Goal: Task Accomplishment & Management: Manage account settings

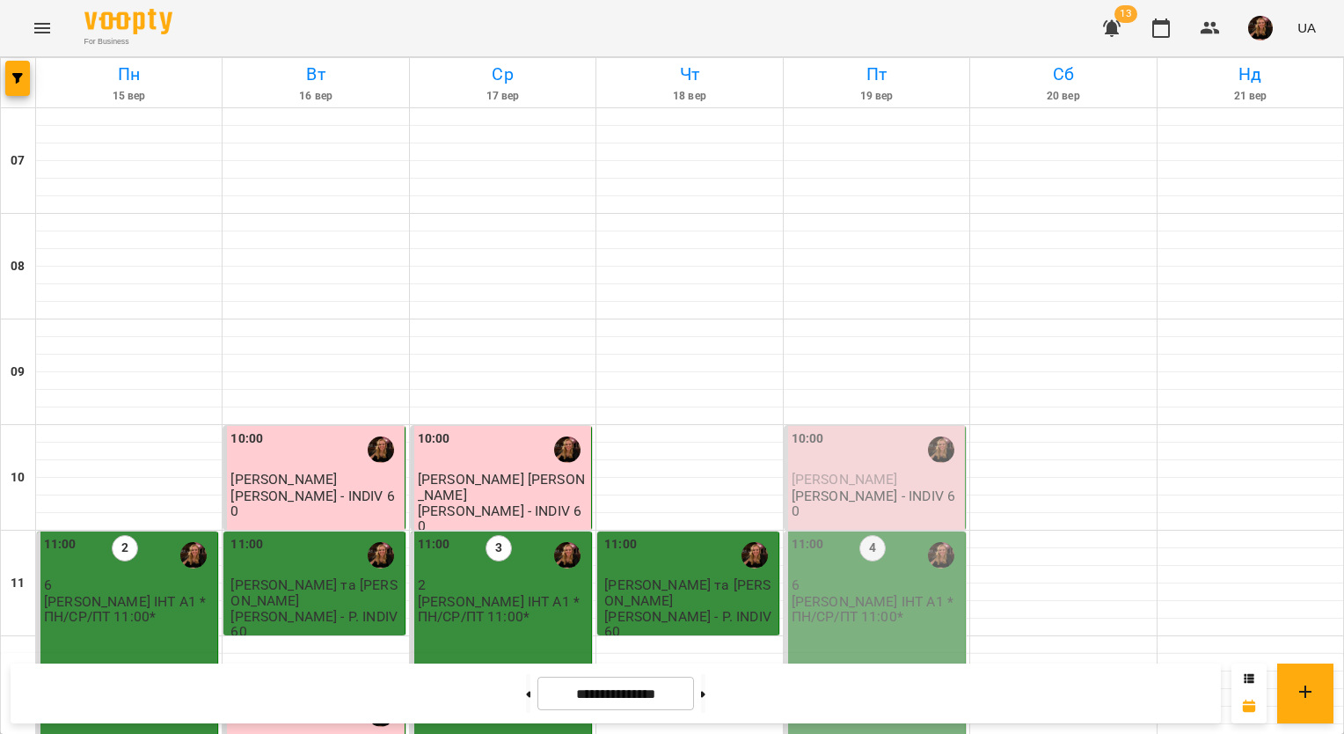
scroll to position [1056, 0]
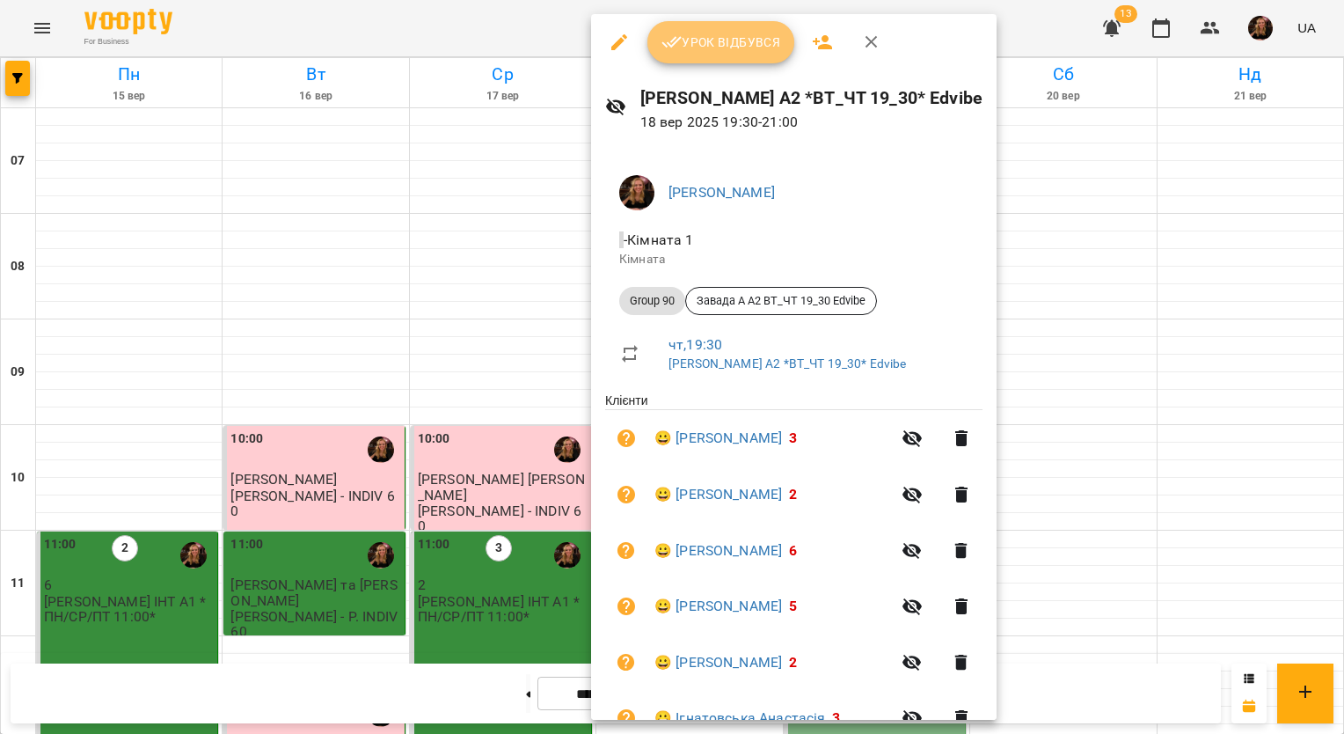
click at [721, 50] on span "Урок відбувся" at bounding box center [722, 42] width 120 height 21
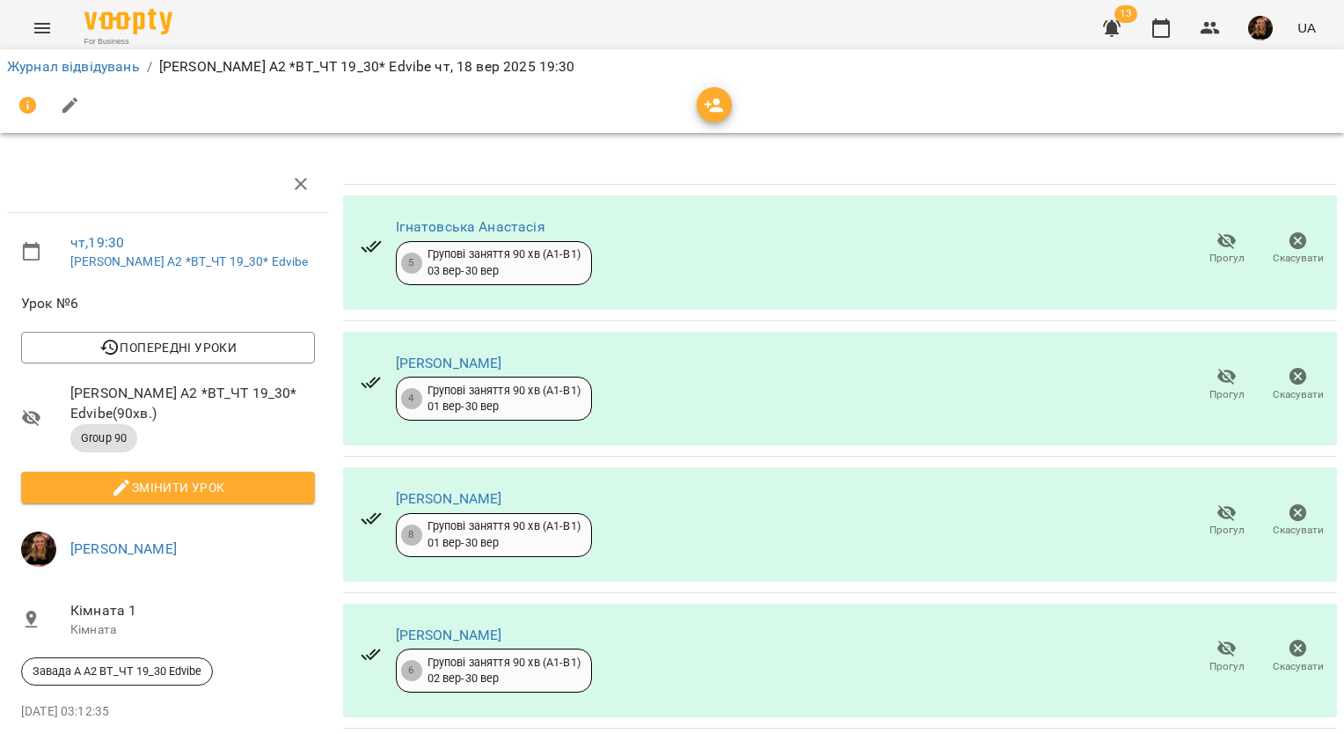
click at [1218, 245] on icon "button" at bounding box center [1227, 241] width 19 height 17
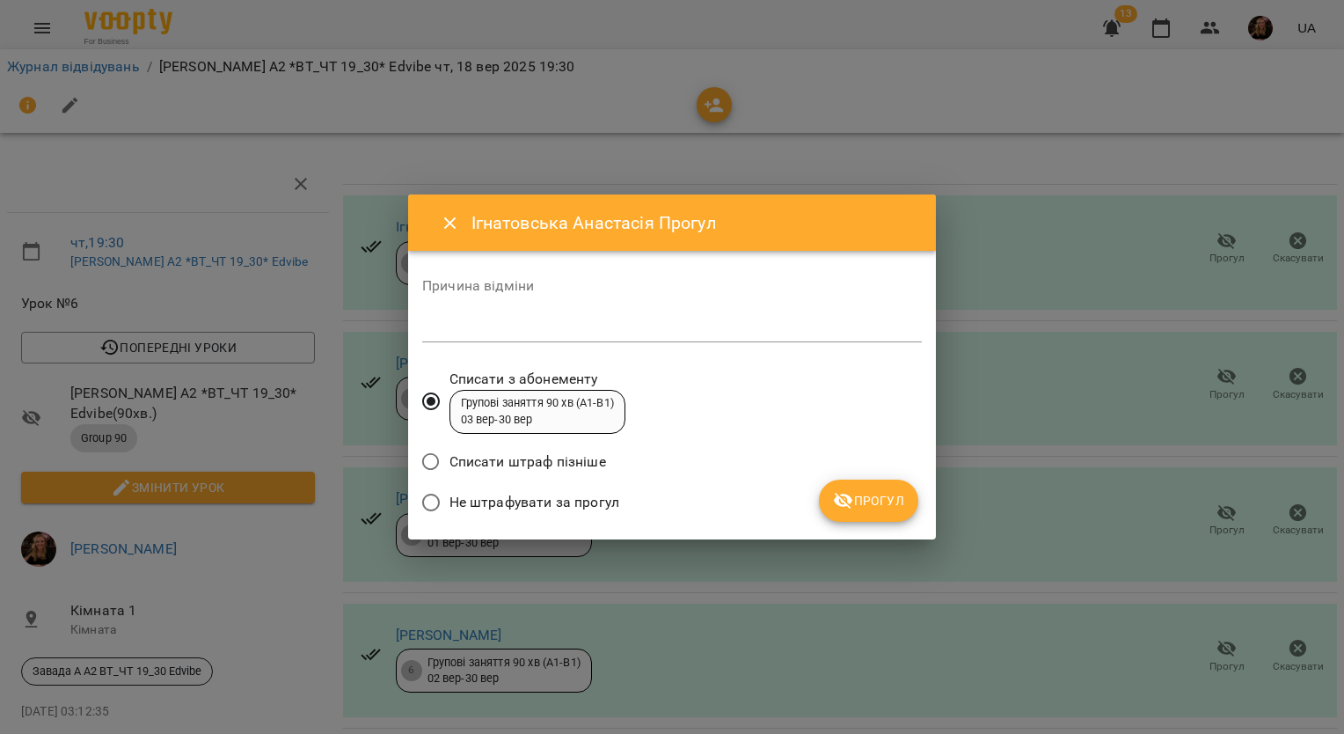
drag, startPoint x: 524, startPoint y: 504, endPoint x: 620, endPoint y: 492, distance: 96.7
click at [524, 503] on span "Не штрафувати за прогул" at bounding box center [535, 502] width 170 height 21
click at [845, 503] on icon "submit" at bounding box center [843, 500] width 21 height 21
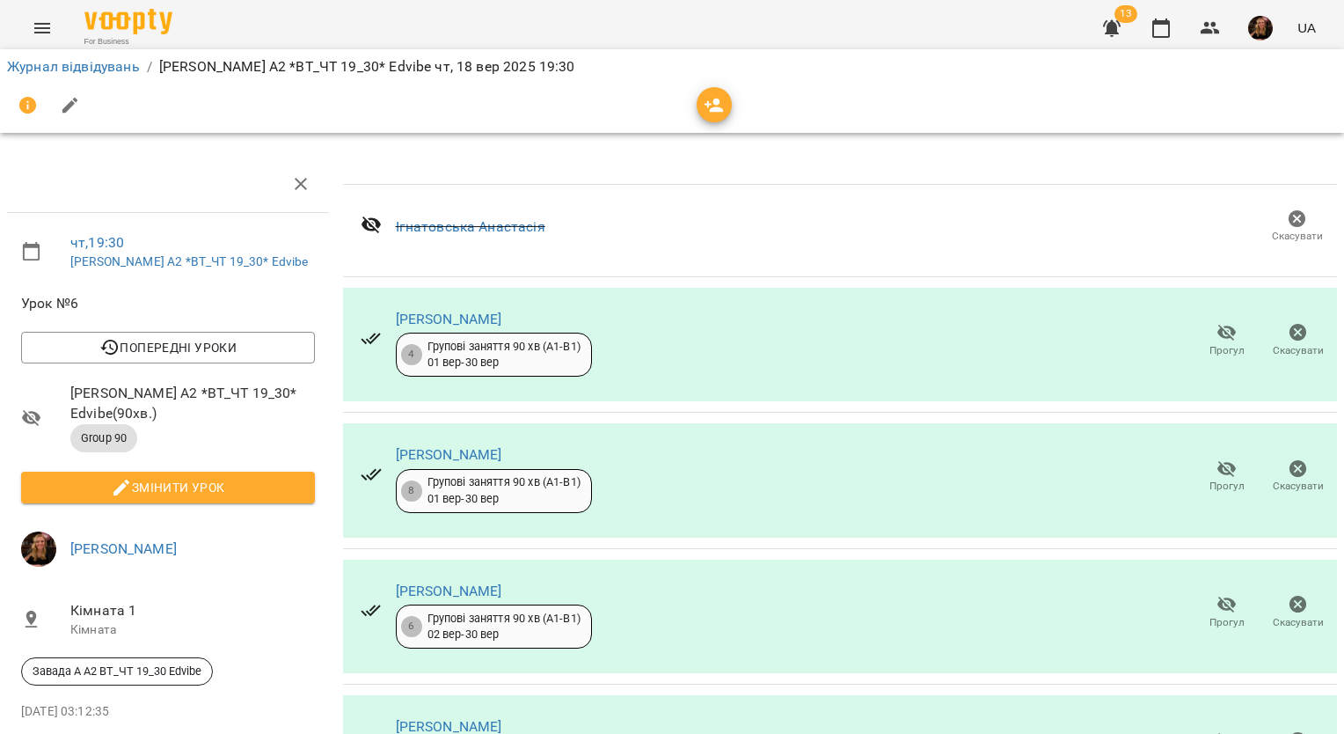
click at [1210, 346] on span "Прогул" at bounding box center [1227, 350] width 35 height 15
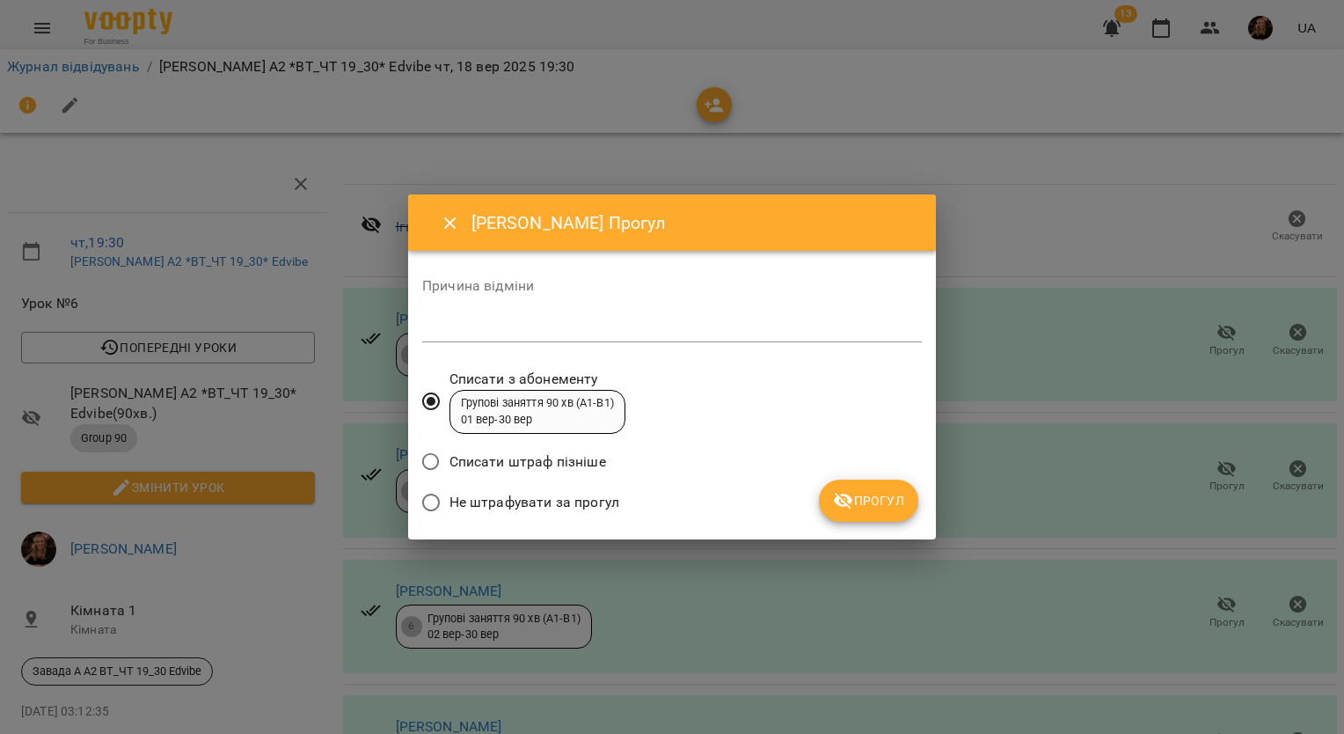
click at [582, 498] on span "Не штрафувати за прогул" at bounding box center [535, 502] width 170 height 21
click at [894, 490] on span "Прогул" at bounding box center [868, 500] width 71 height 21
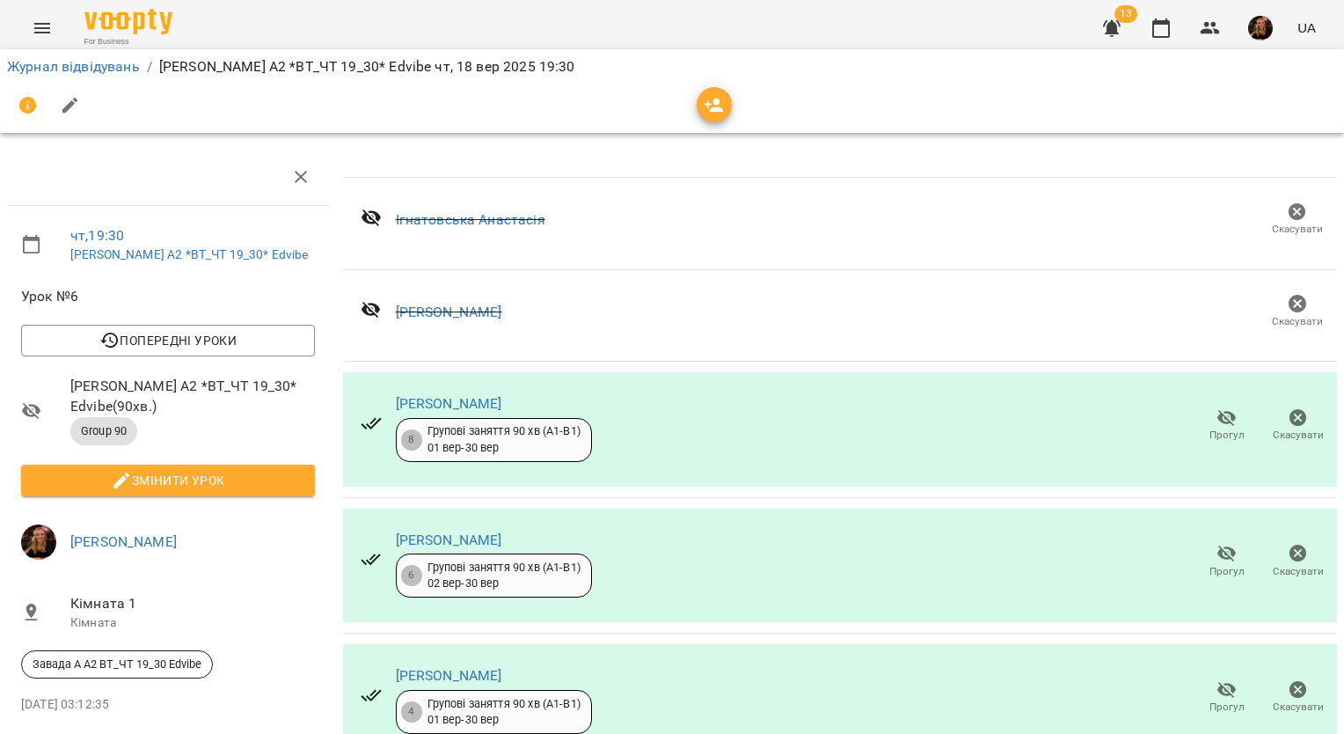
scroll to position [204, 0]
click at [1217, 679] on icon "button" at bounding box center [1227, 689] width 21 height 21
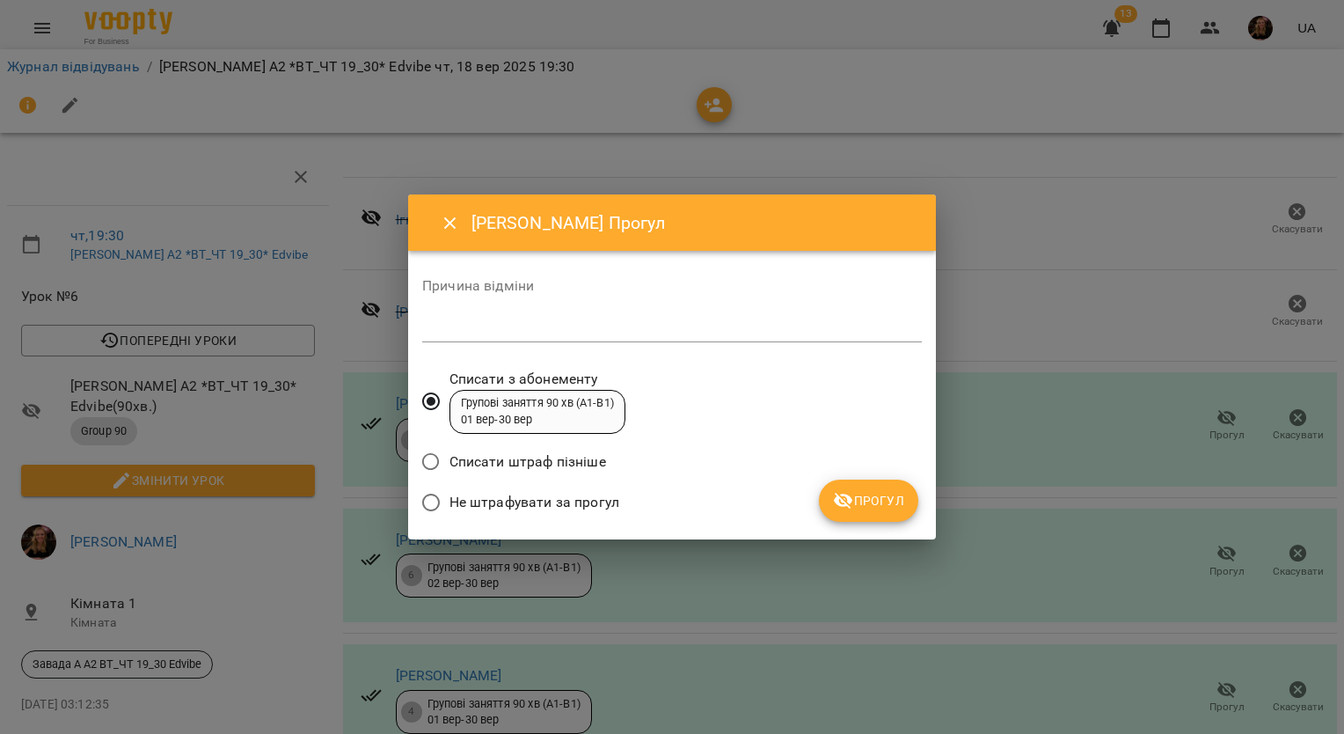
click at [582, 491] on label "Не штрафувати за прогул" at bounding box center [516, 502] width 207 height 37
click at [837, 491] on icon "submit" at bounding box center [843, 500] width 21 height 21
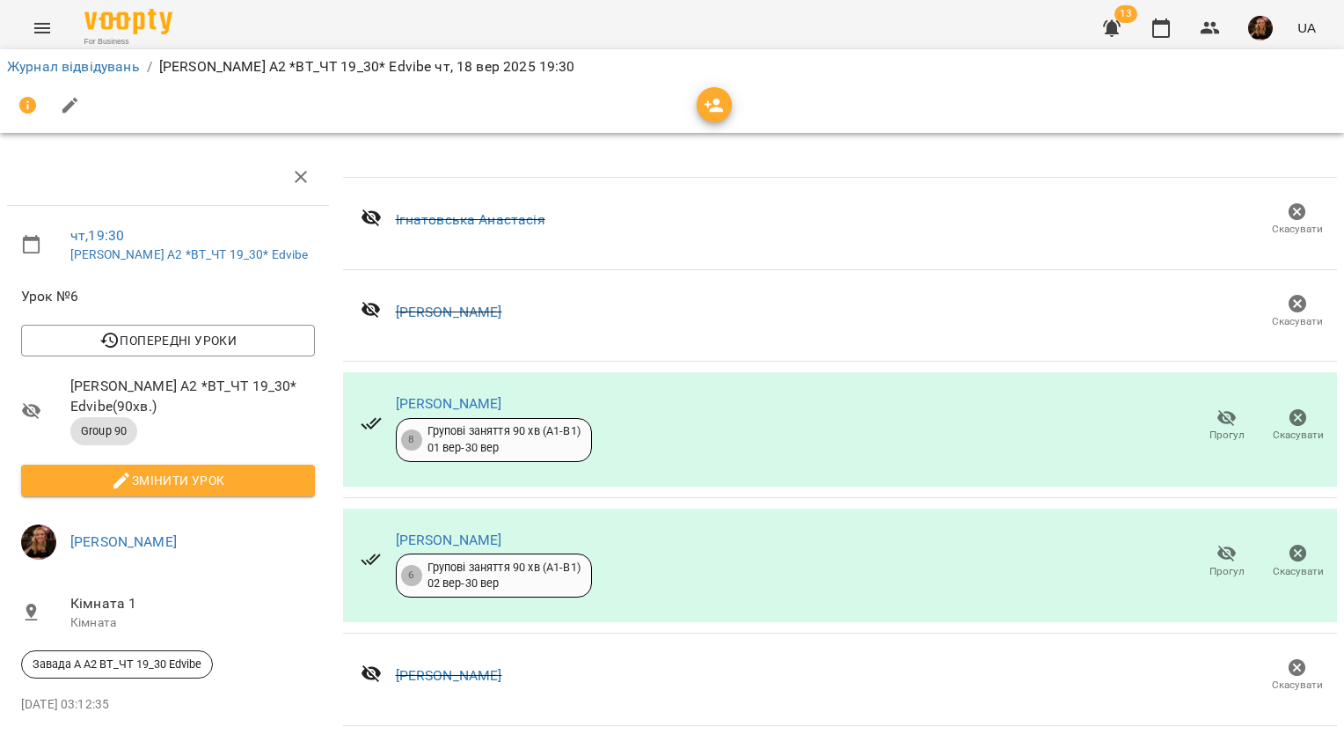
scroll to position [0, 0]
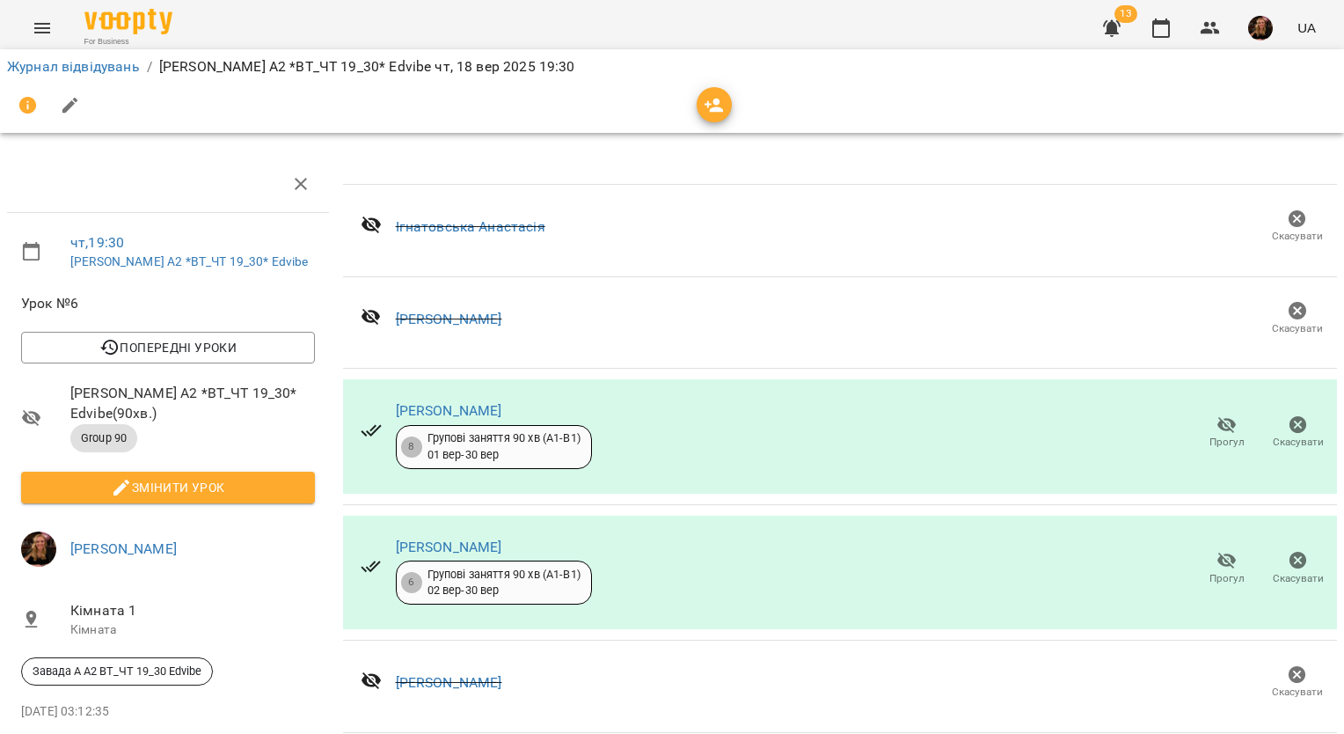
click at [197, 479] on span "Змінити урок" at bounding box center [168, 487] width 266 height 21
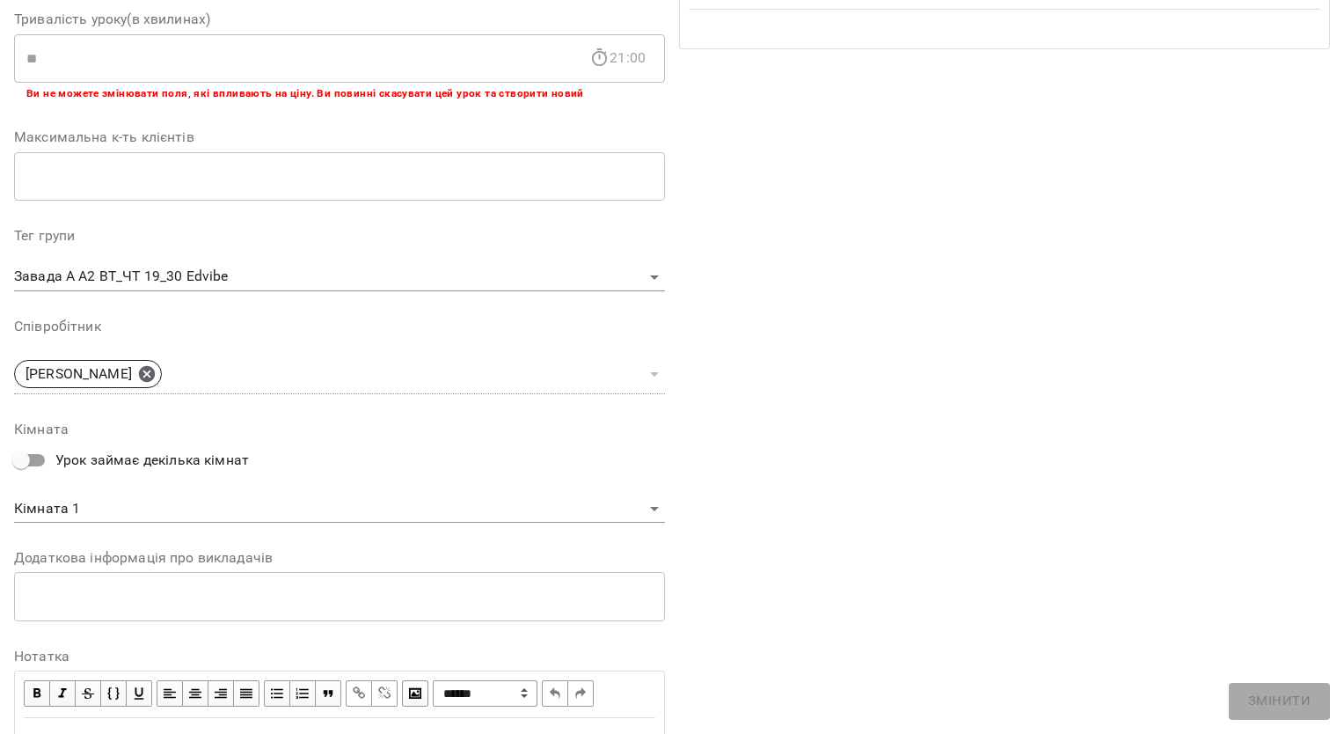
scroll to position [435, 0]
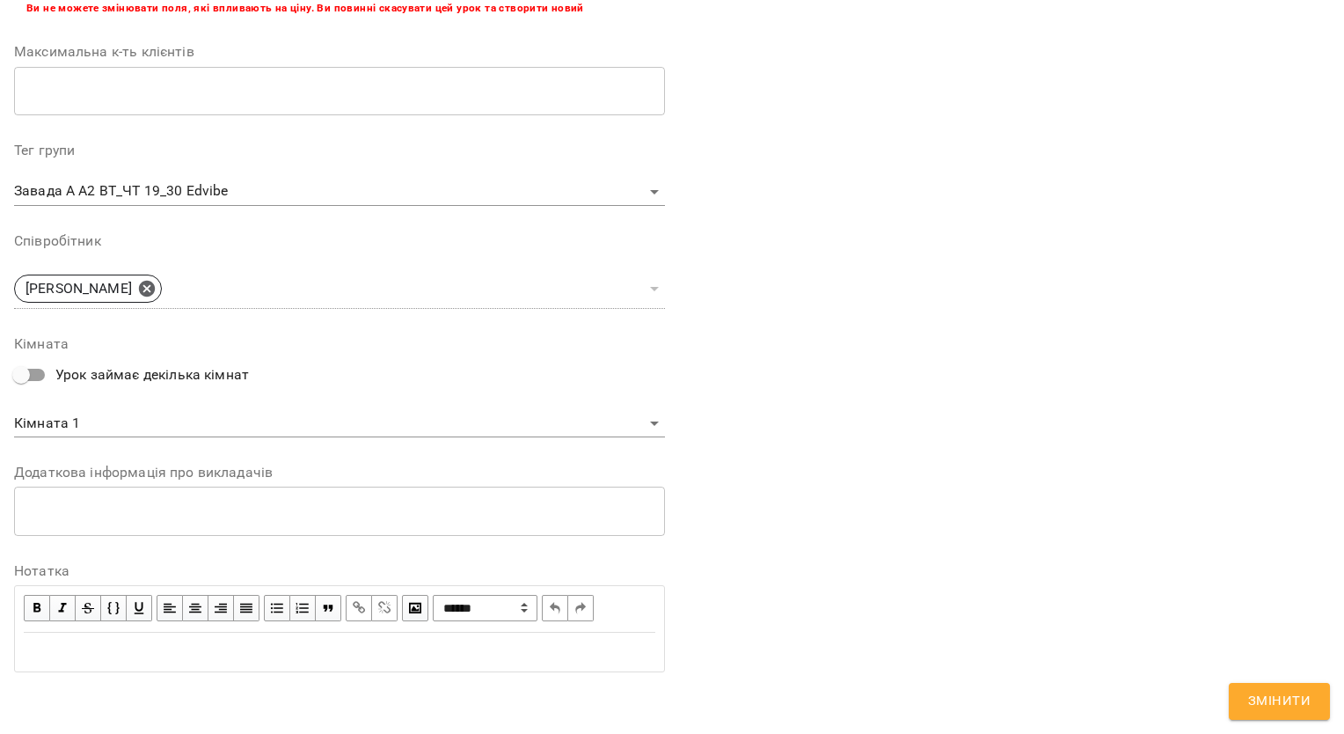
click at [349, 658] on div "Edit text" at bounding box center [340, 651] width 632 height 21
click at [0, 649] on html "For Business 13 UA Журнал відвідувань / Завада [PERSON_NAME]. А2 *ВТ_ЧТ 19_30* …" at bounding box center [672, 437] width 1344 height 875
click at [31, 604] on span "button" at bounding box center [36, 607] width 19 height 19
click at [1322, 692] on button "Змінити" at bounding box center [1279, 701] width 101 height 37
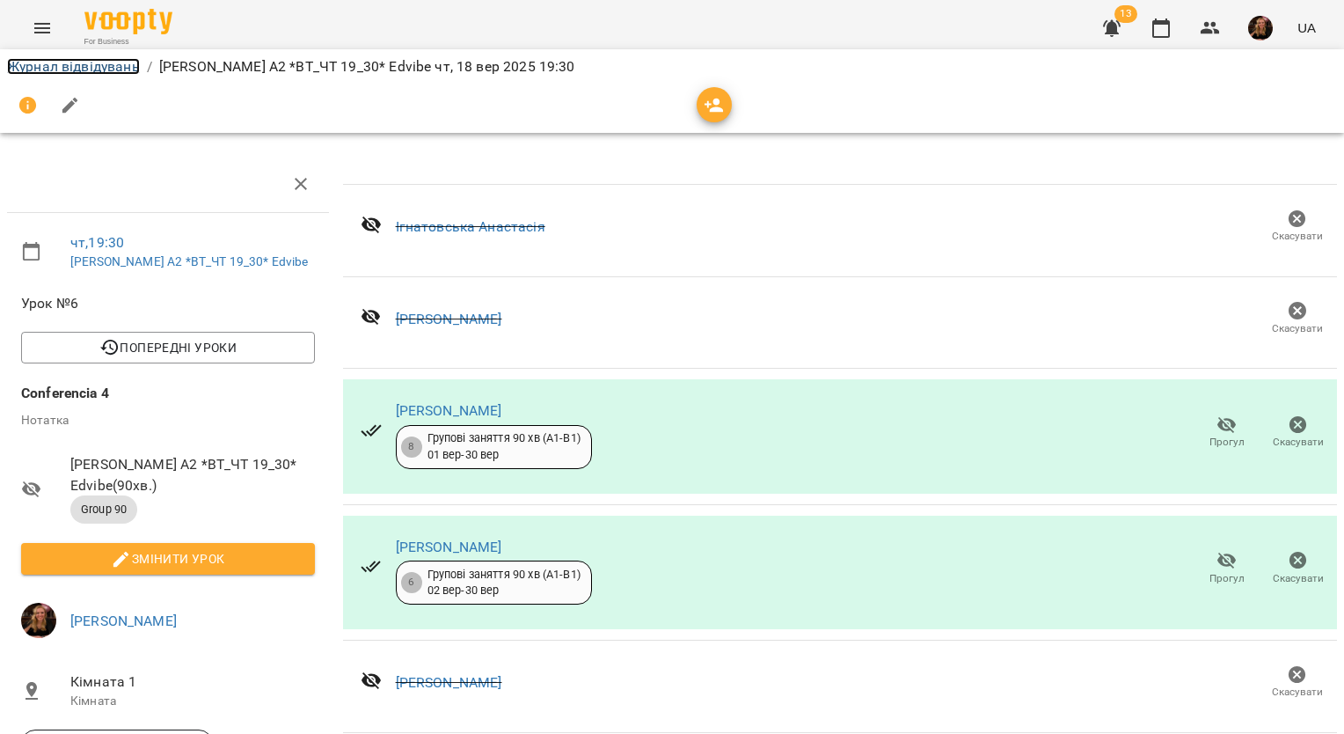
click at [118, 71] on link "Журнал відвідувань" at bounding box center [73, 66] width 133 height 17
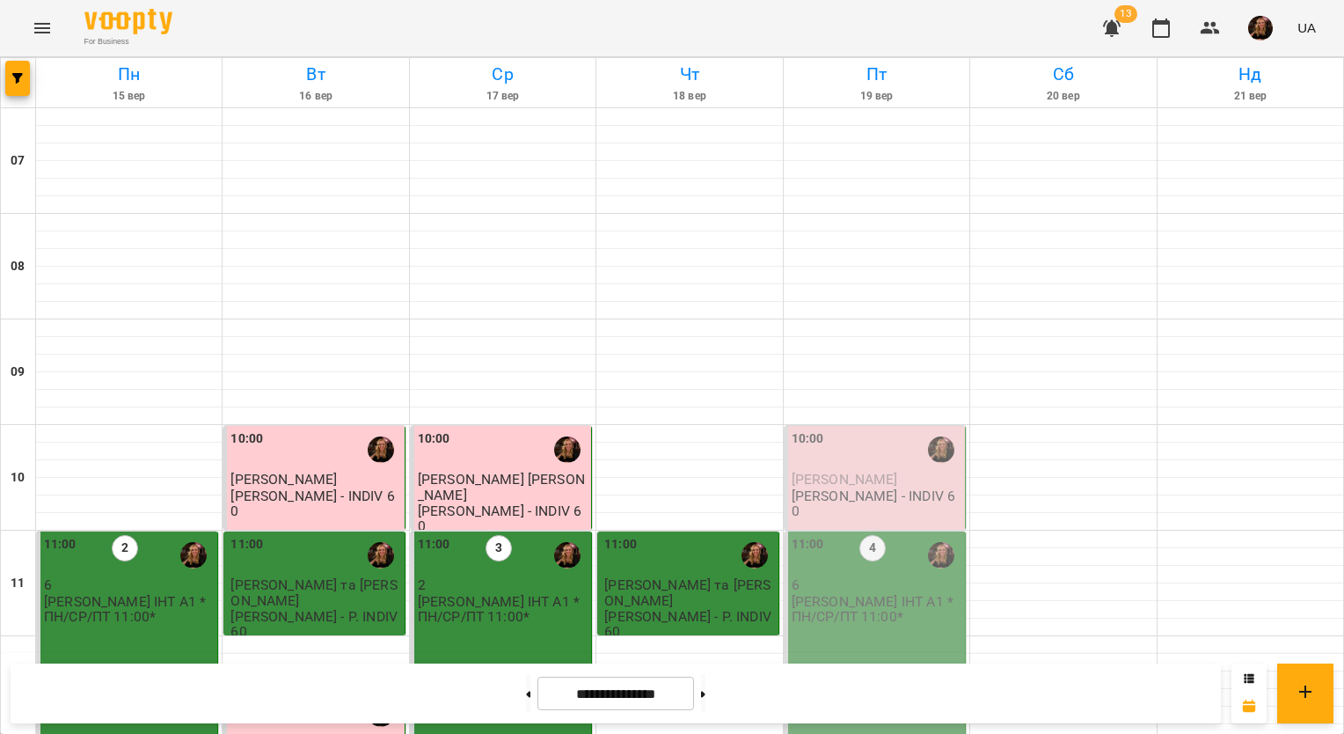
click at [1256, 30] on img "button" at bounding box center [1260, 28] width 25 height 25
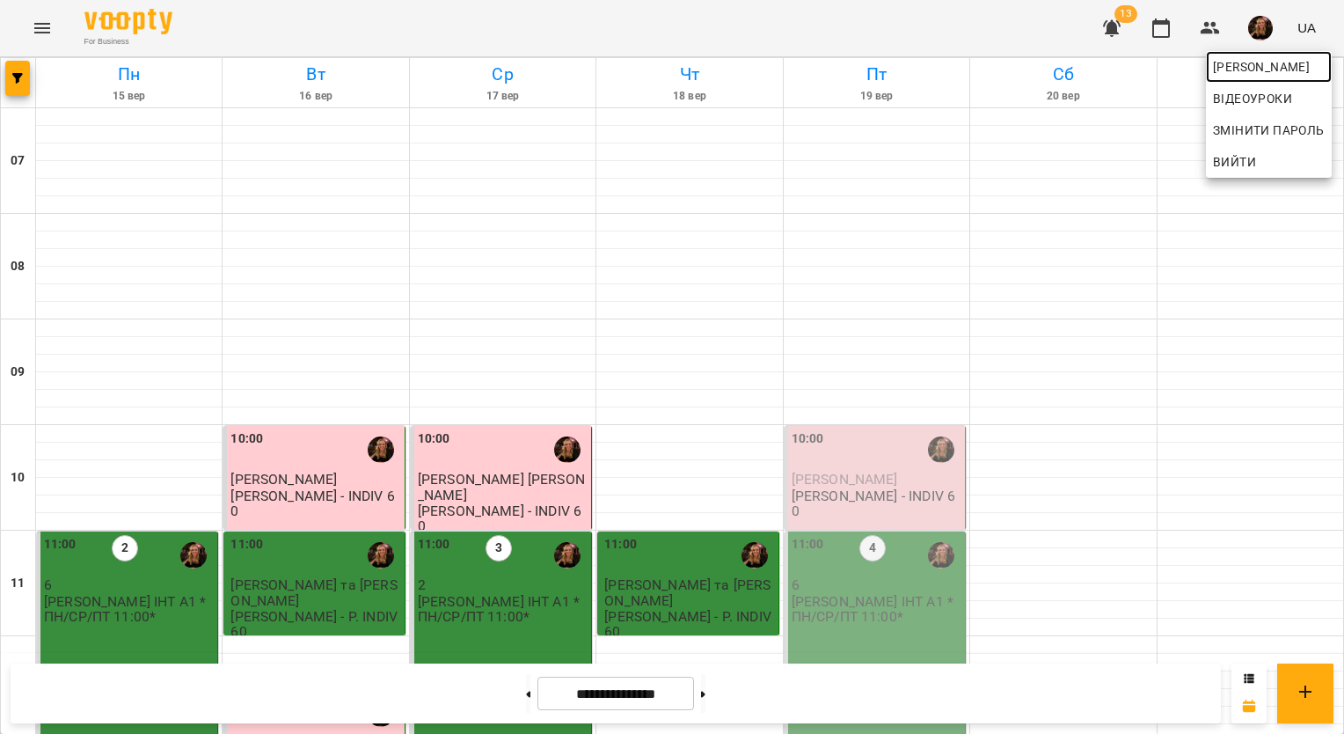
click at [1230, 76] on span "[PERSON_NAME]" at bounding box center [1269, 66] width 112 height 21
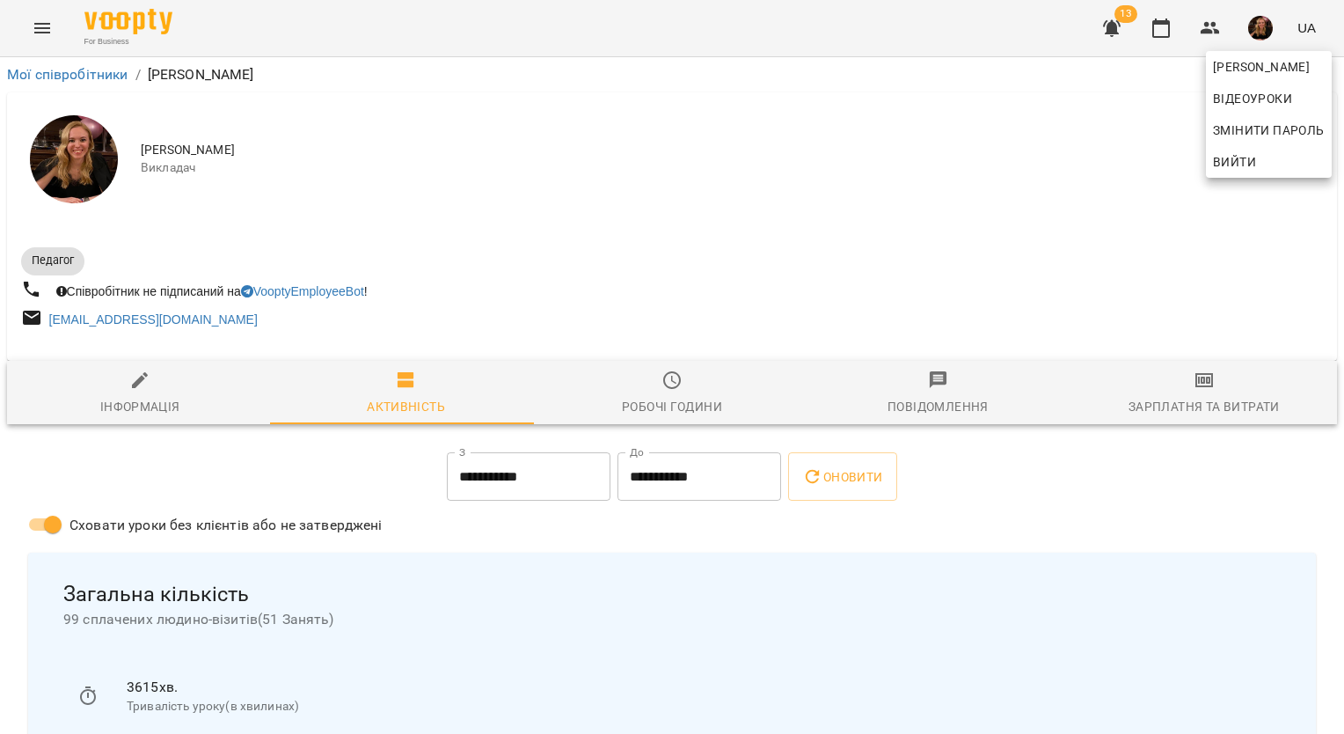
click at [1169, 387] on div at bounding box center [672, 367] width 1344 height 734
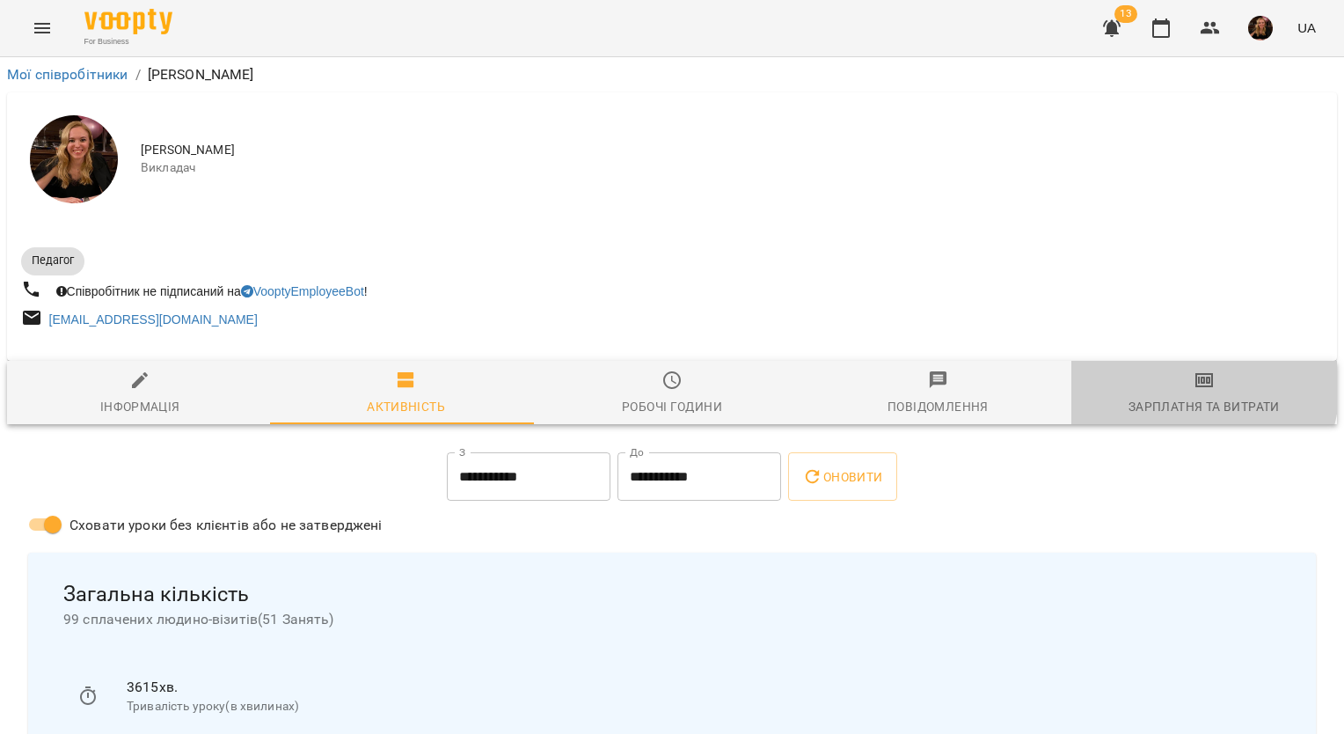
click at [1169, 387] on span "Зарплатня та Витрати" at bounding box center [1204, 394] width 245 height 48
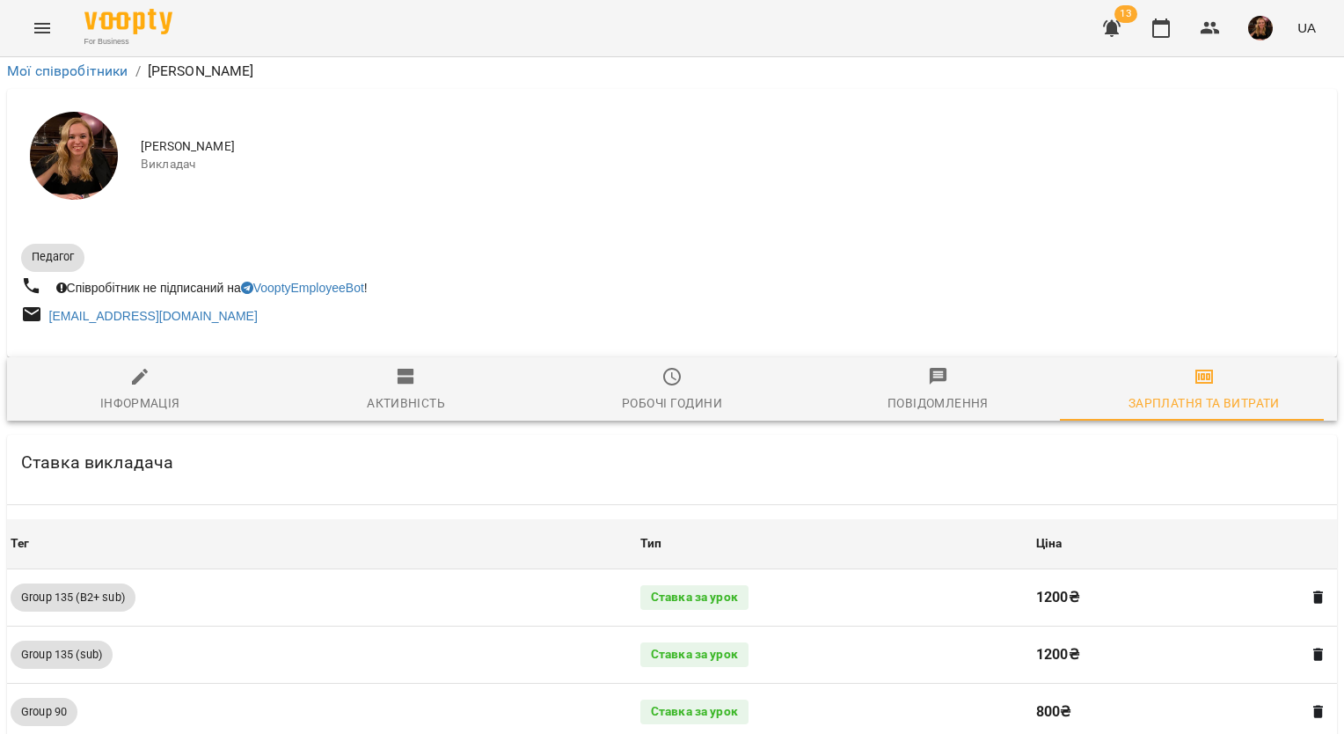
scroll to position [1760, 0]
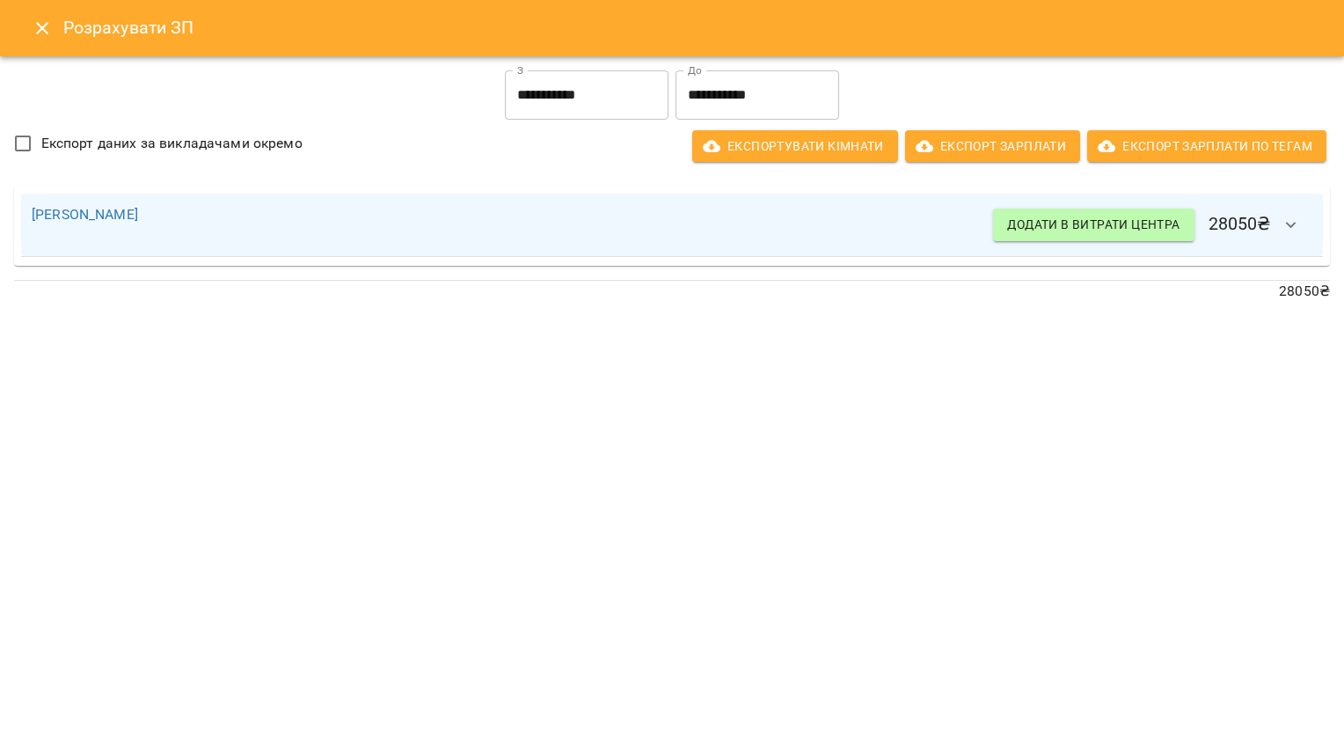
click at [574, 99] on input "**********" at bounding box center [587, 94] width 164 height 49
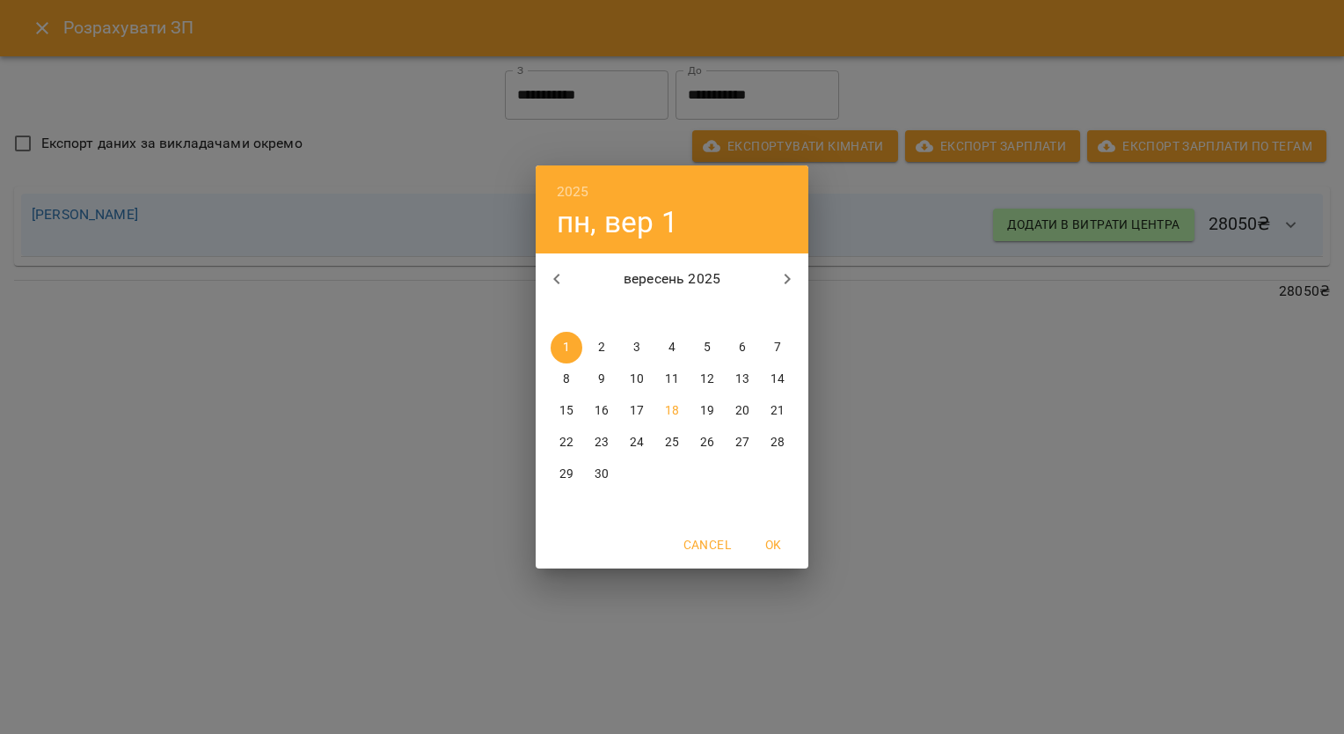
click at [602, 407] on p "16" at bounding box center [602, 411] width 14 height 18
type input "**********"
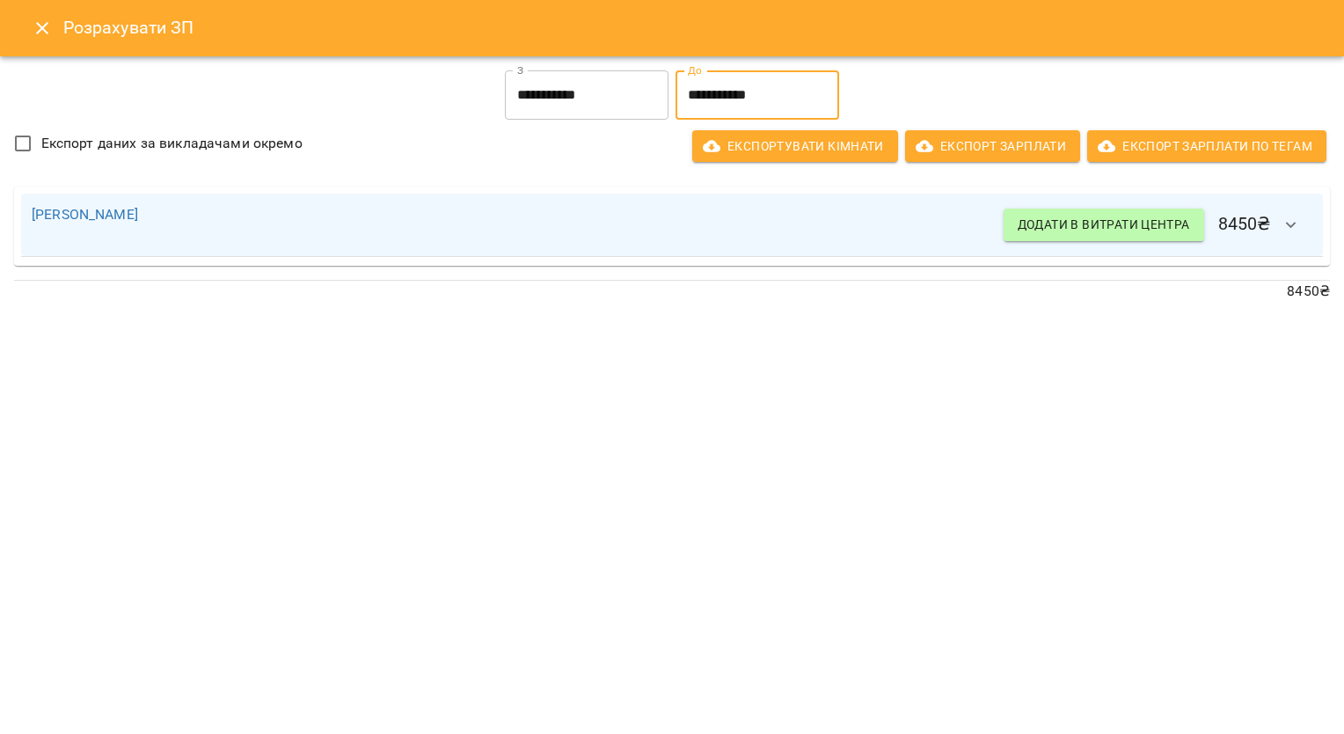
click at [746, 86] on input "**********" at bounding box center [758, 94] width 164 height 49
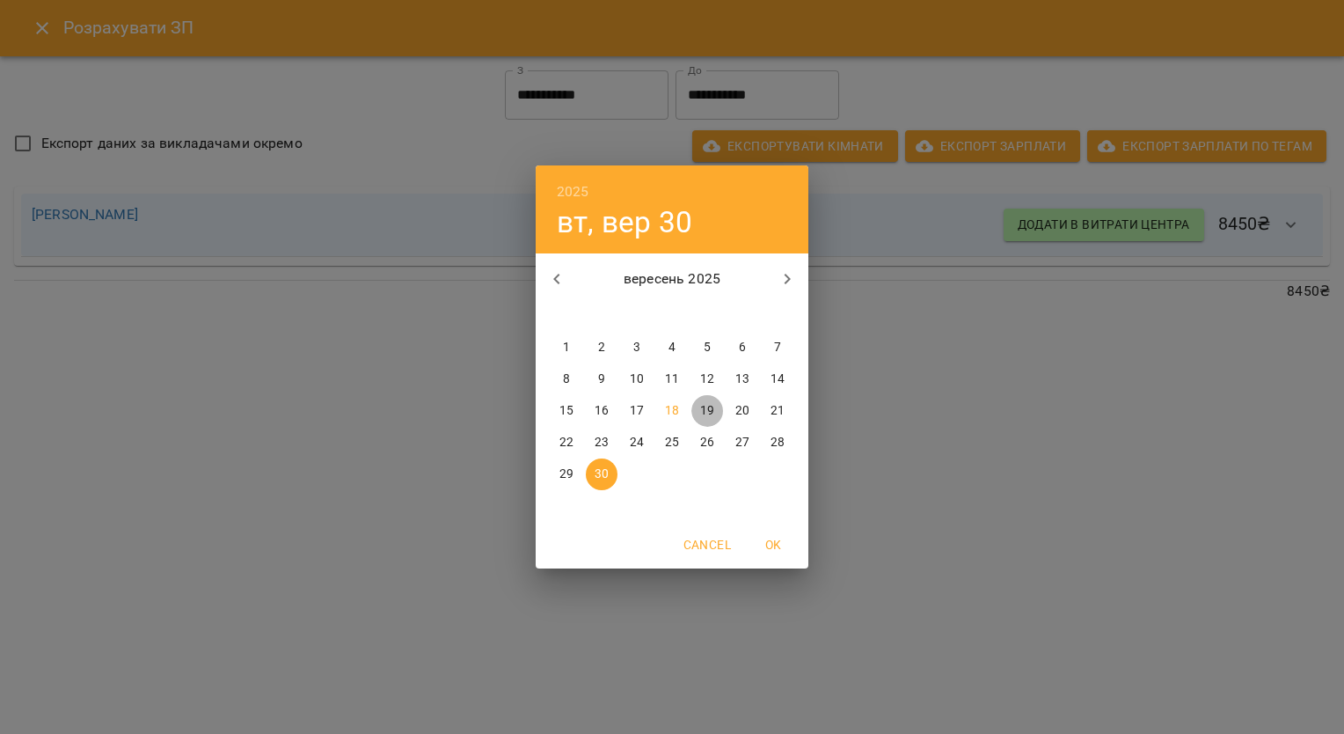
click at [714, 413] on p "19" at bounding box center [707, 411] width 14 height 18
type input "**********"
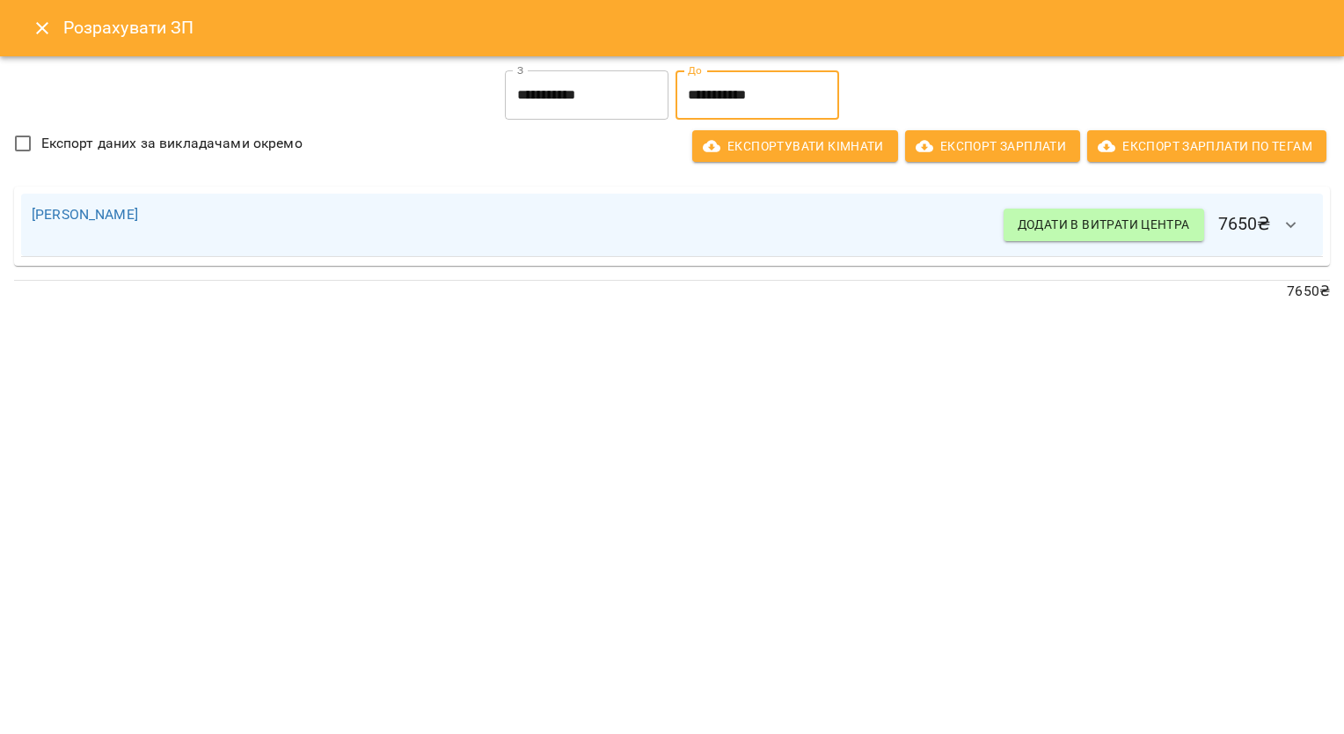
click at [1298, 222] on icon "button" at bounding box center [1291, 225] width 21 height 21
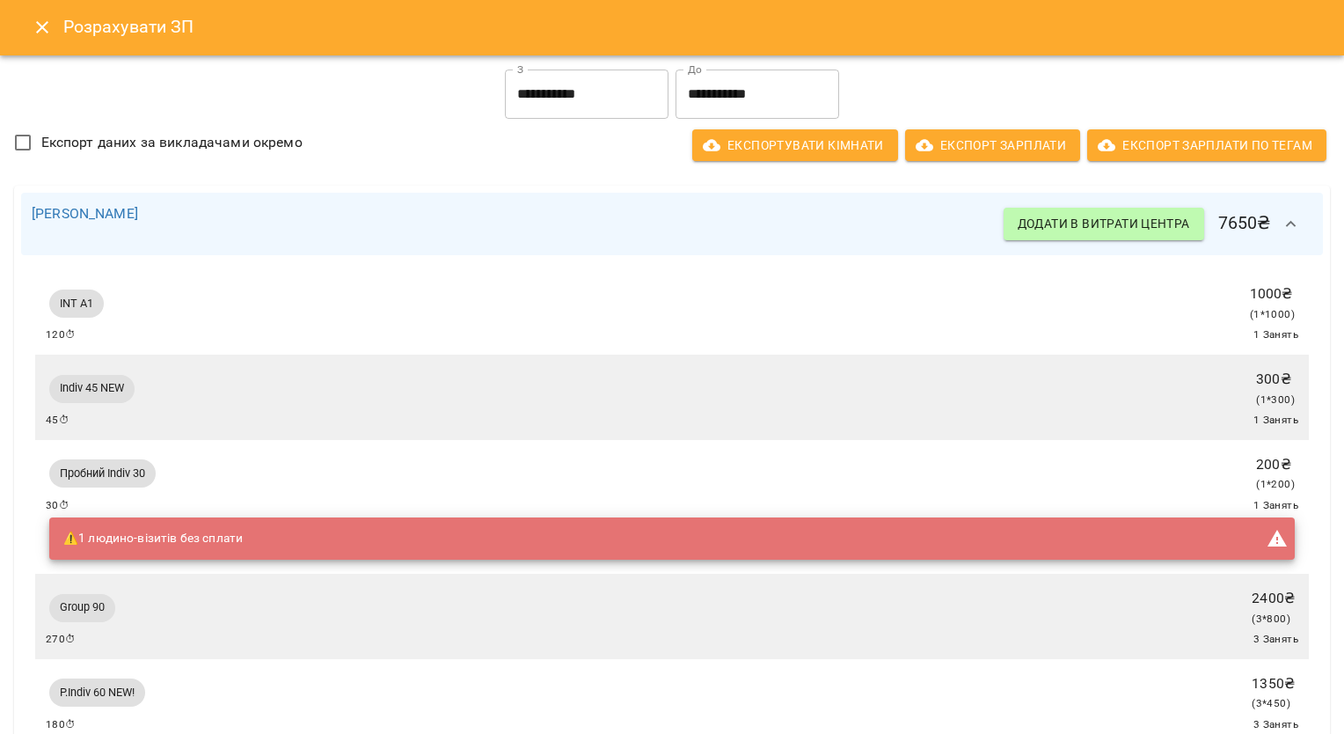
scroll to position [0, 0]
click at [1285, 227] on icon "button" at bounding box center [1291, 225] width 21 height 21
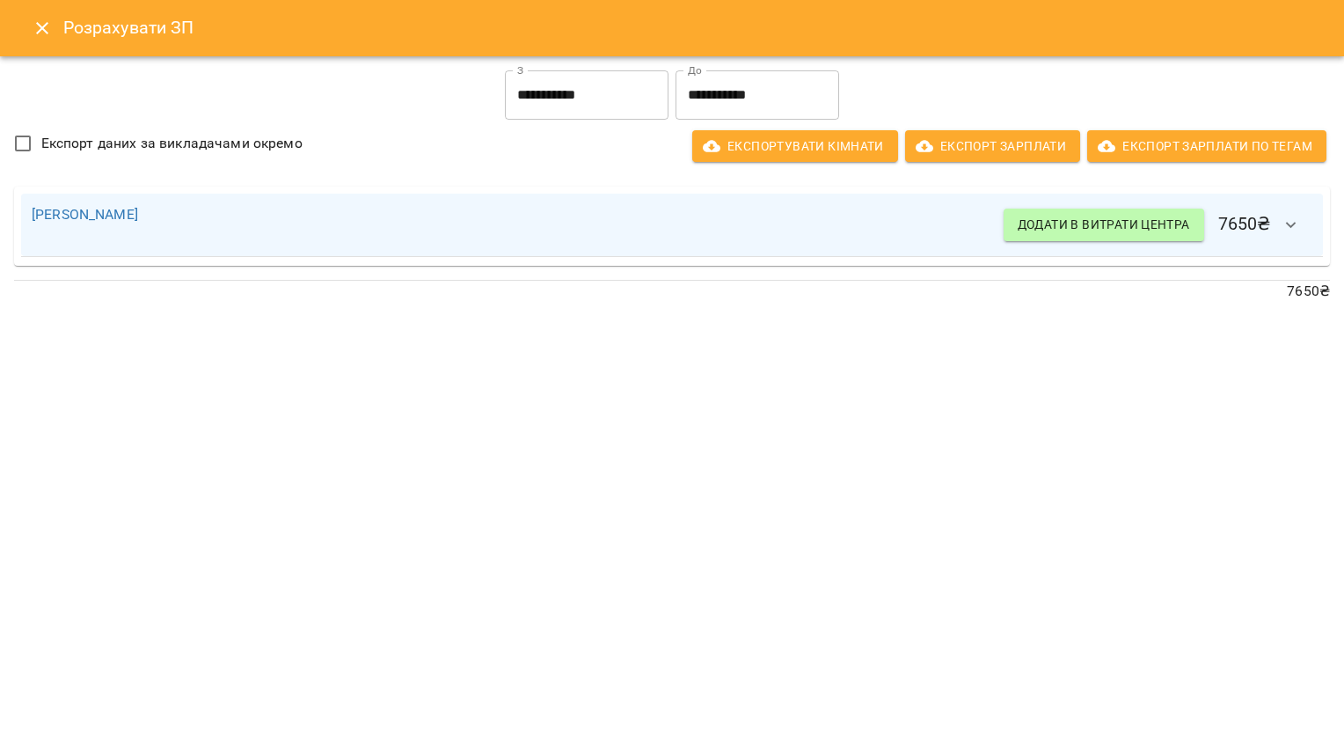
click at [45, 27] on icon "Close" at bounding box center [42, 28] width 21 height 21
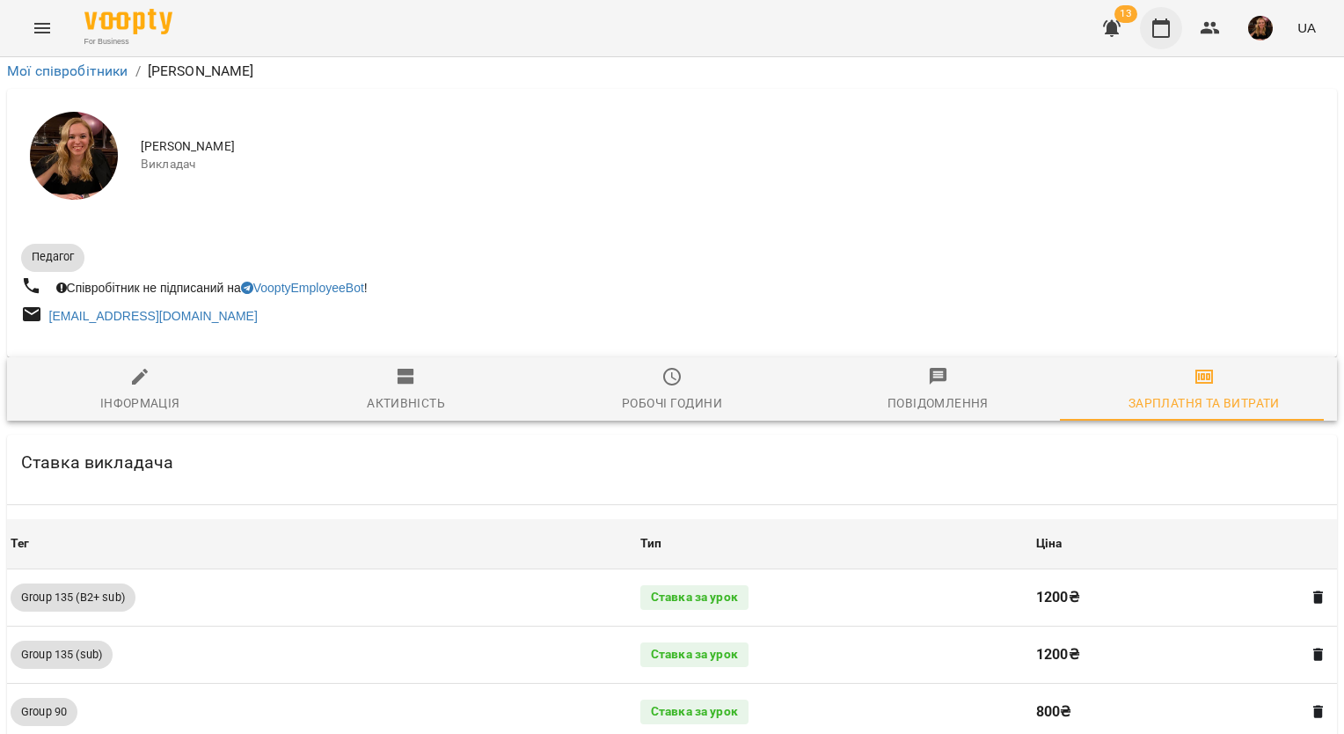
click at [1146, 40] on button "button" at bounding box center [1161, 28] width 42 height 42
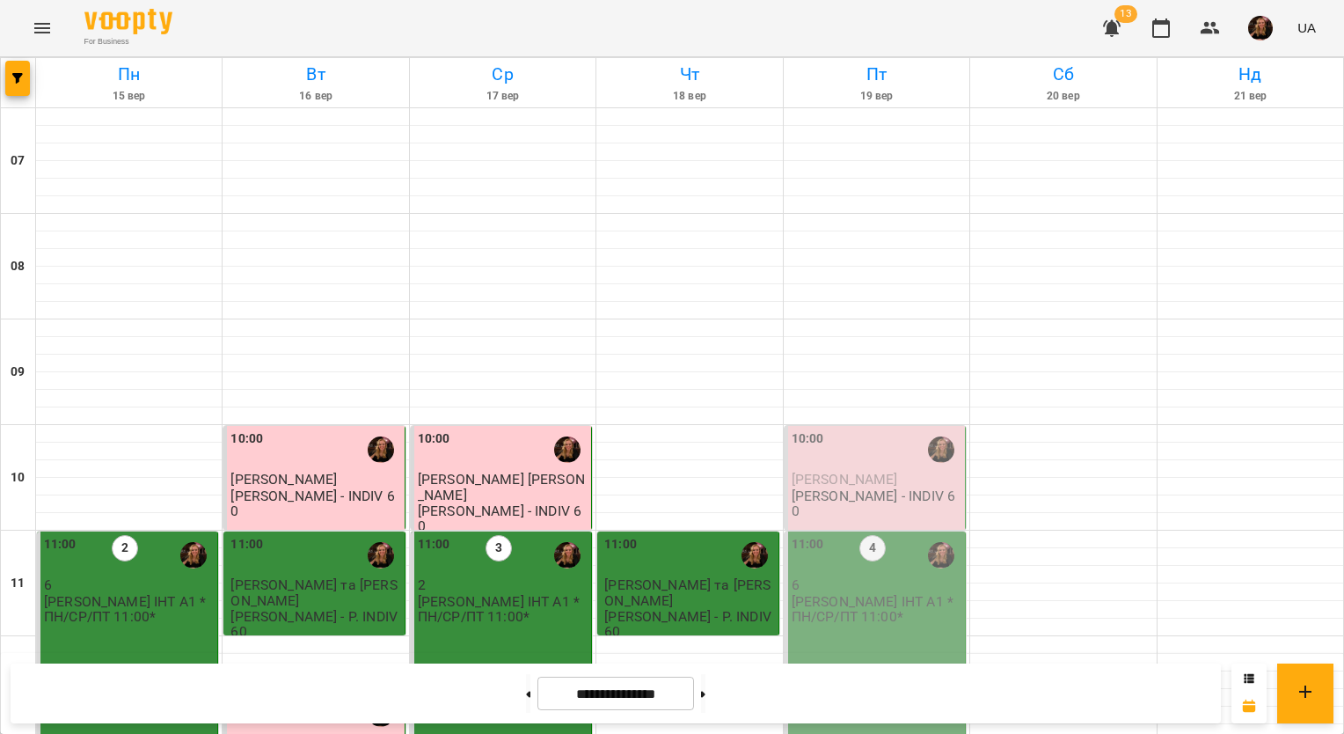
scroll to position [880, 0]
click at [706, 694] on icon at bounding box center [703, 694] width 4 height 6
type input "**********"
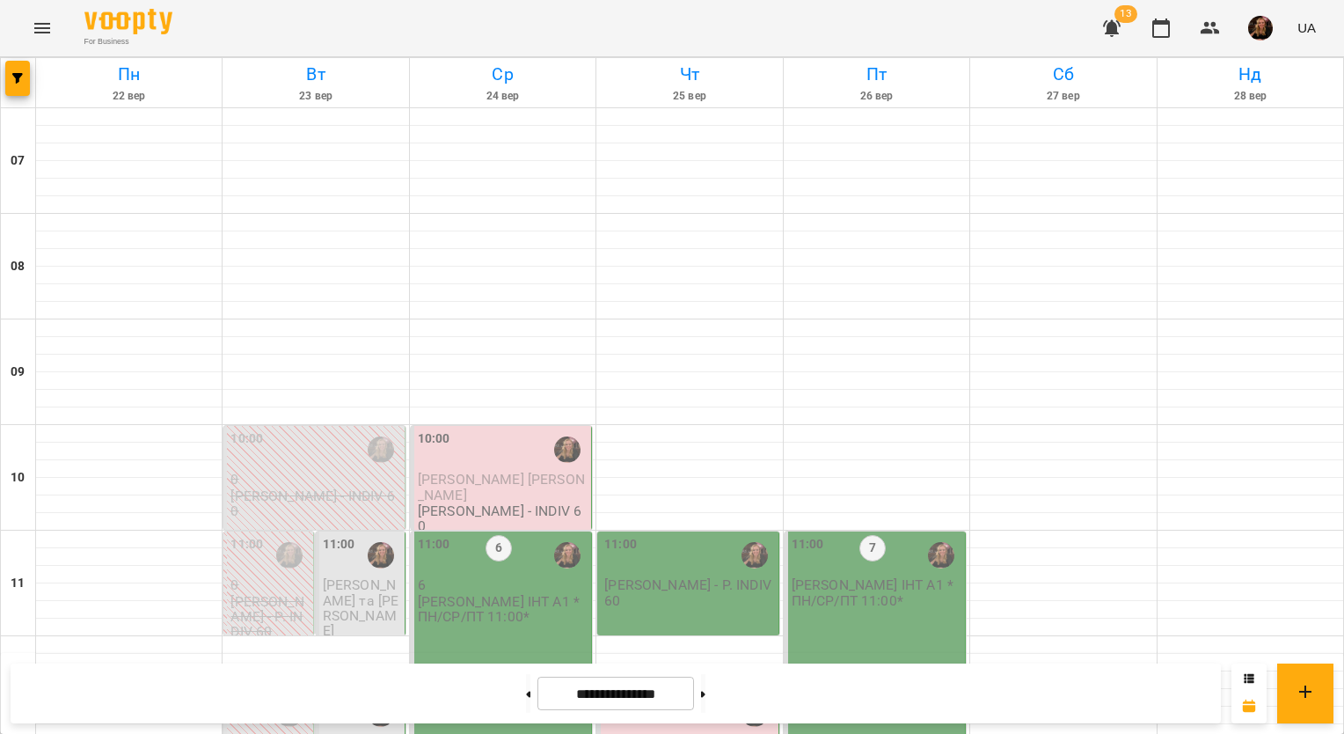
scroll to position [88, 0]
